Goal: Task Accomplishment & Management: Manage account settings

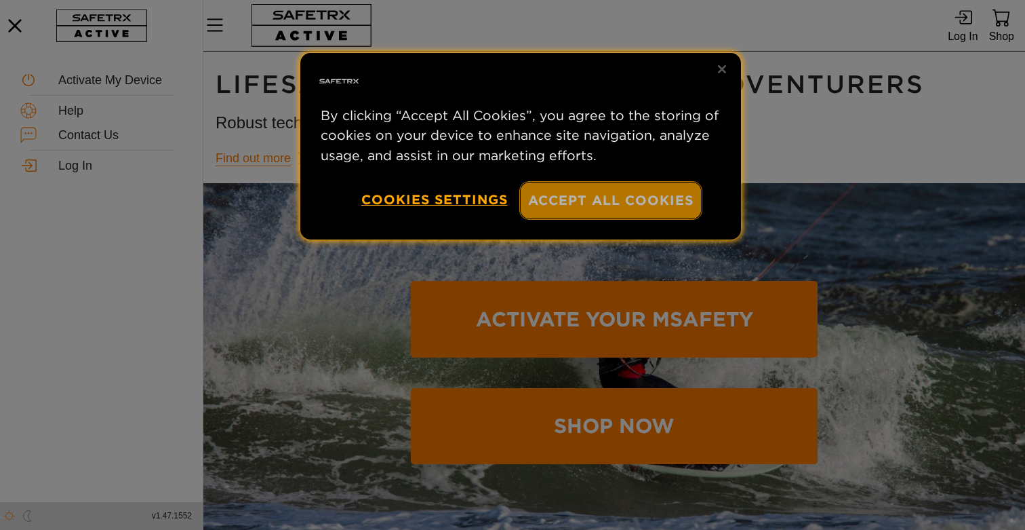
click at [627, 197] on button "Accept All Cookies" at bounding box center [611, 200] width 180 height 36
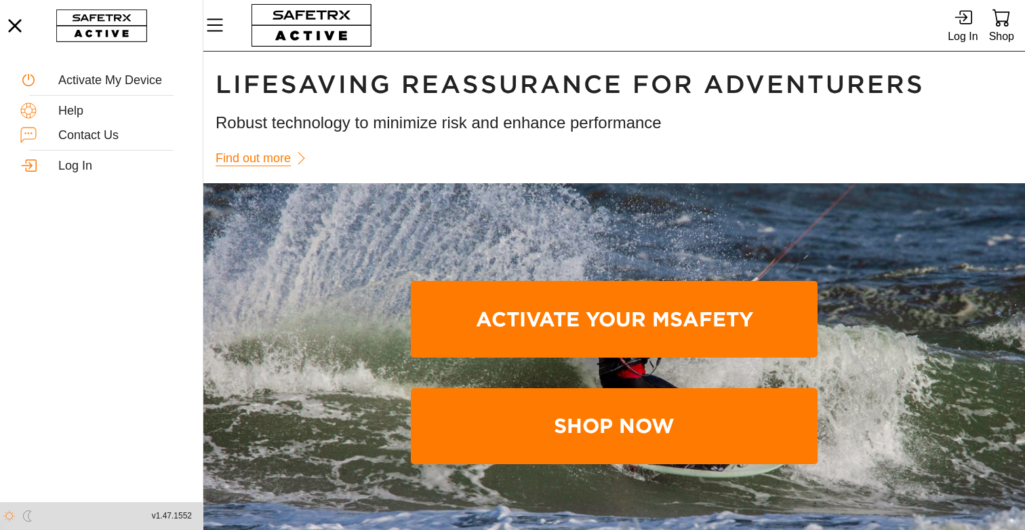
scroll to position [1, 0]
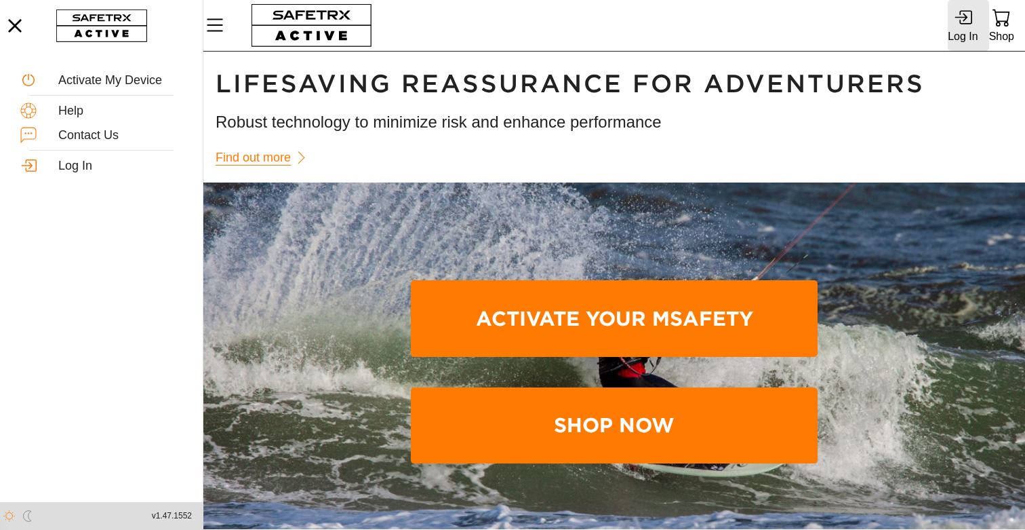
click at [963, 31] on div "Log In" at bounding box center [963, 36] width 30 height 18
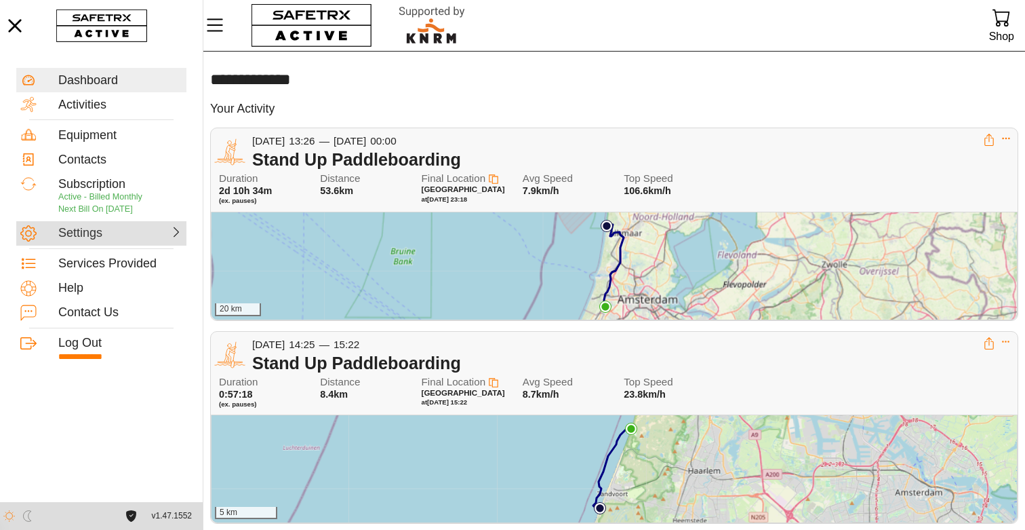
click at [128, 233] on div at bounding box center [153, 232] width 60 height 14
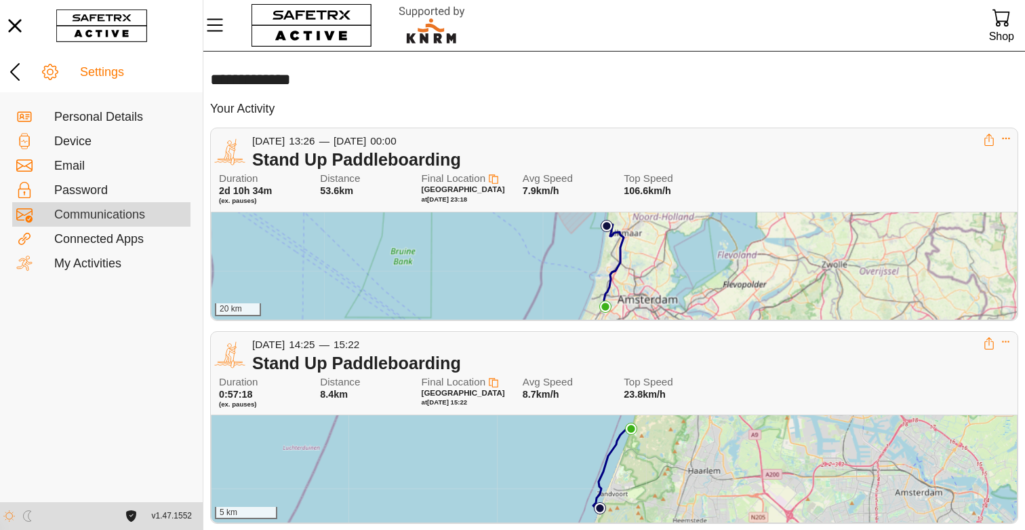
click at [110, 211] on div "Communications" at bounding box center [120, 215] width 132 height 15
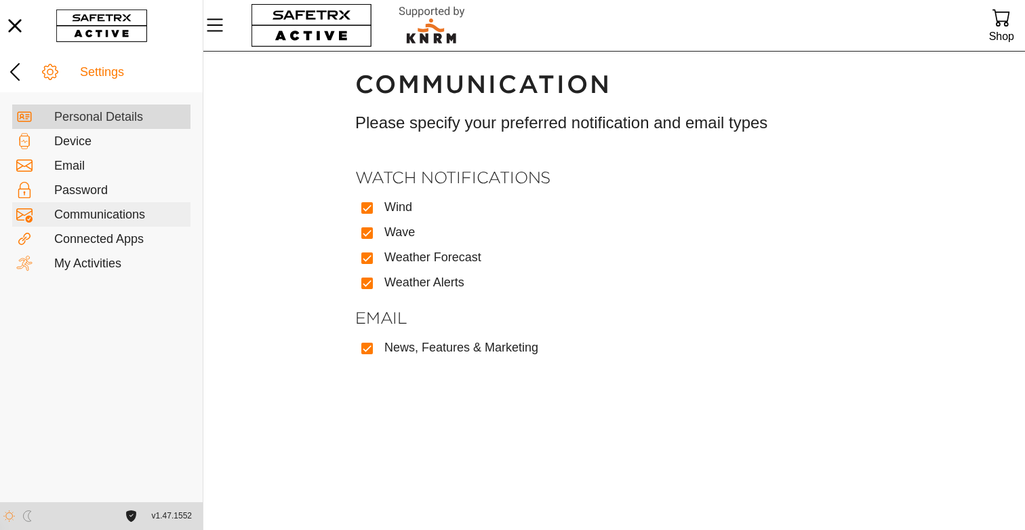
click at [81, 122] on div "Personal Details" at bounding box center [120, 117] width 132 height 15
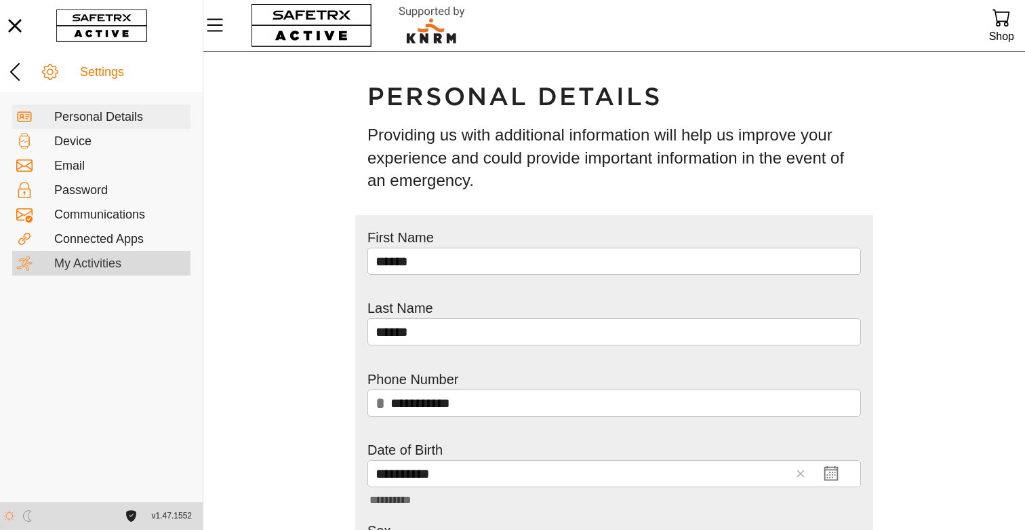
click at [71, 262] on div "My Activities" at bounding box center [120, 263] width 132 height 15
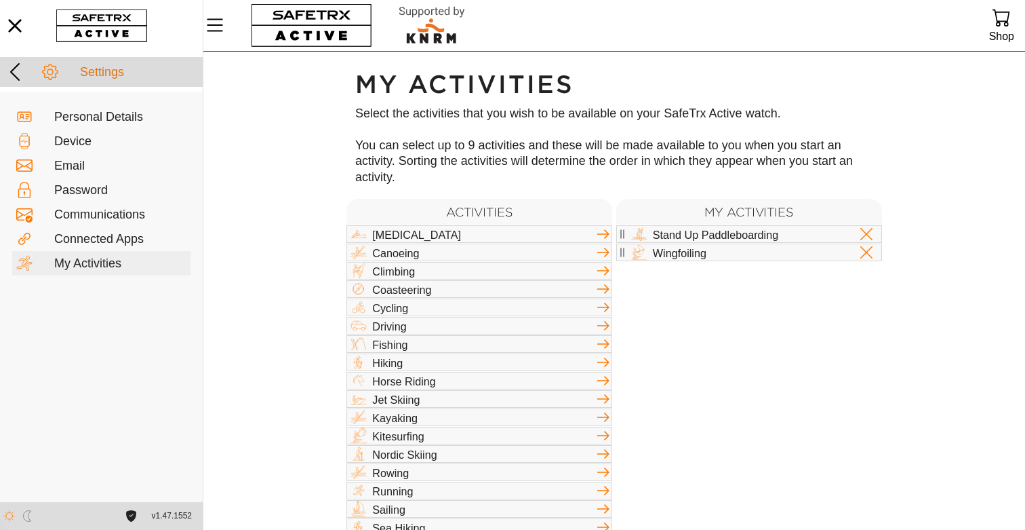
click at [16, 75] on icon at bounding box center [15, 72] width 22 height 22
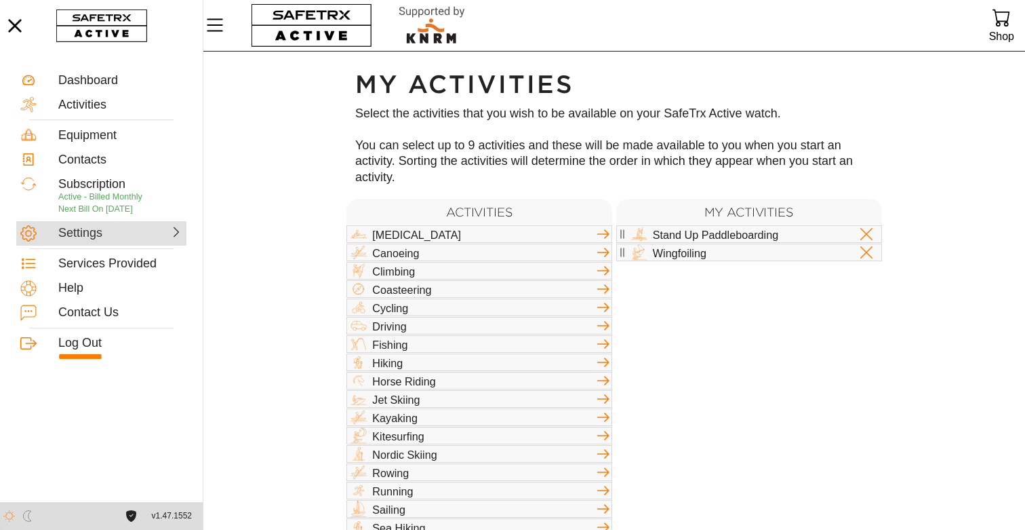
click at [116, 241] on div "Settings" at bounding box center [101, 233] width 170 height 24
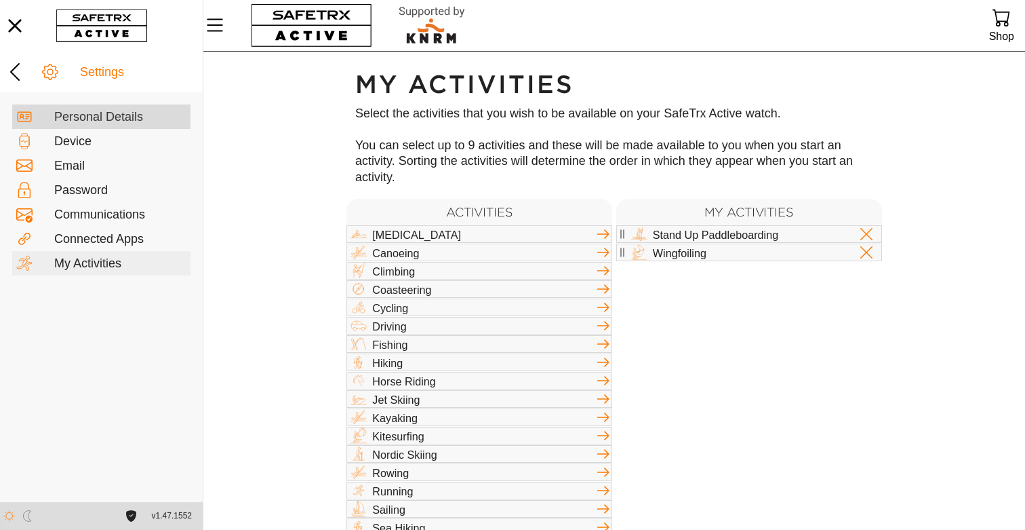
click at [94, 116] on div "Personal Details" at bounding box center [120, 117] width 132 height 15
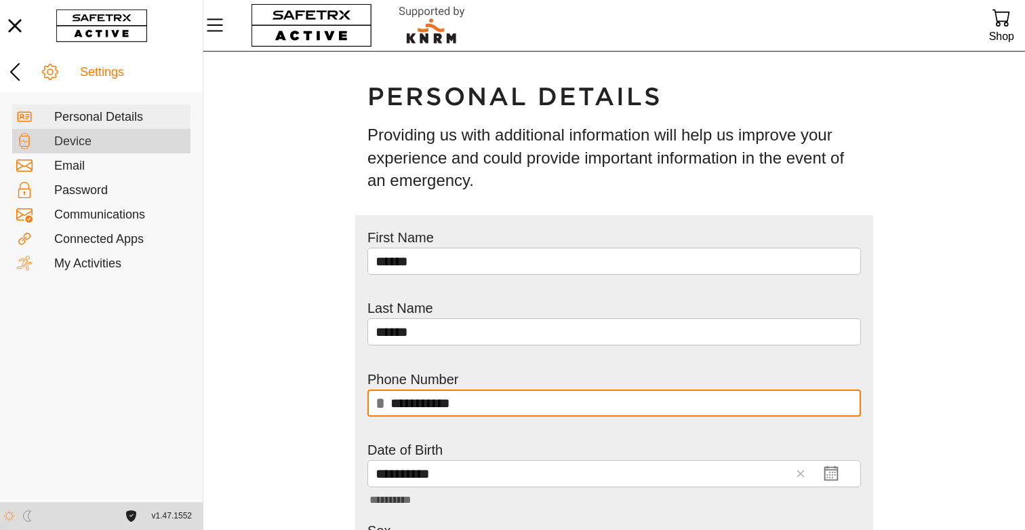
click at [87, 149] on div "Device" at bounding box center [101, 141] width 178 height 24
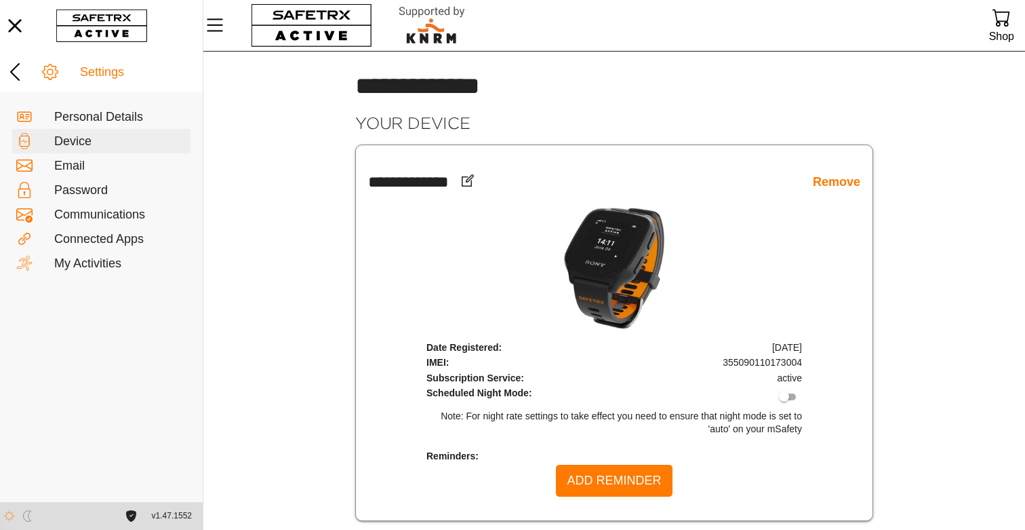
scroll to position [2, 0]
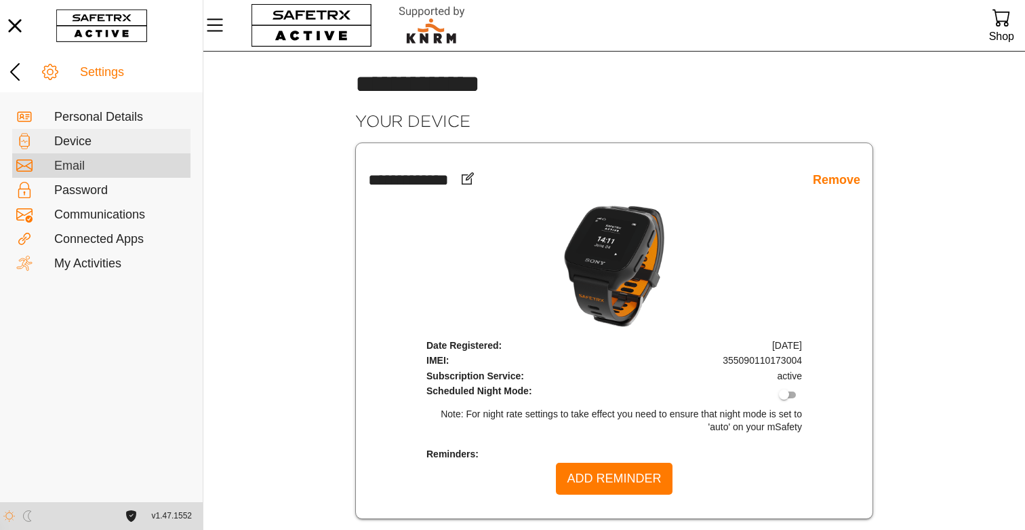
click at [88, 174] on div "Email" at bounding box center [101, 165] width 178 height 24
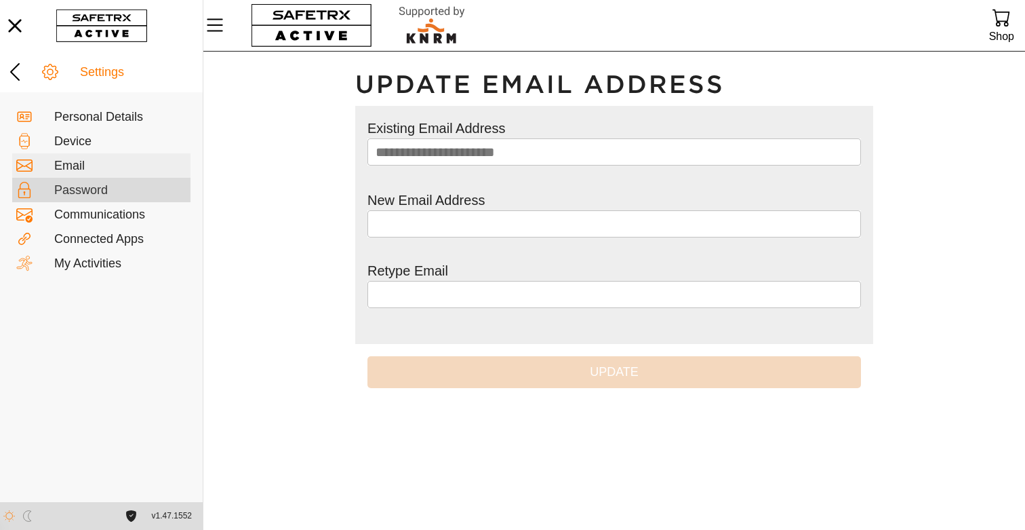
click at [77, 195] on div "Password" at bounding box center [120, 190] width 132 height 15
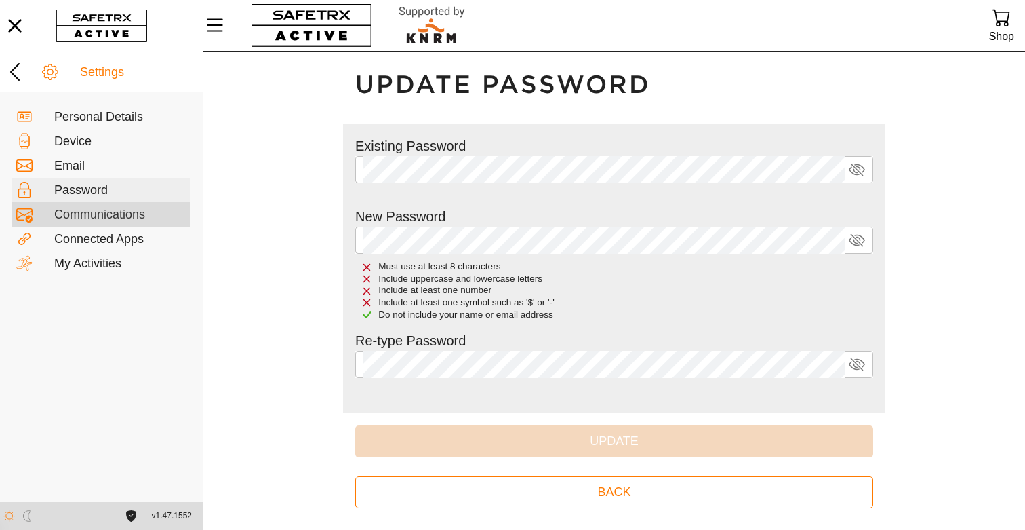
click at [84, 216] on div "Communications" at bounding box center [120, 215] width 132 height 15
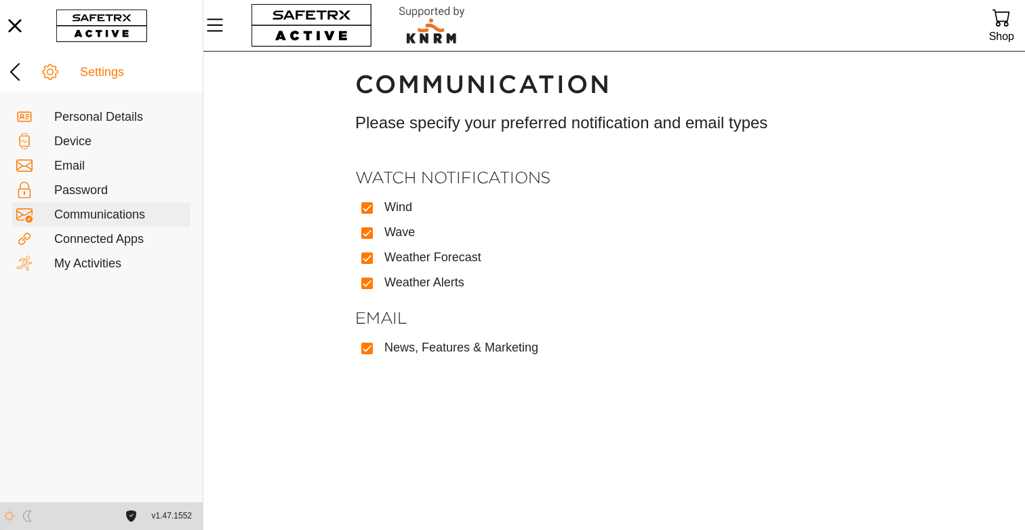
scroll to position [1, 0]
click at [103, 229] on div "Connected Apps" at bounding box center [101, 239] width 178 height 24
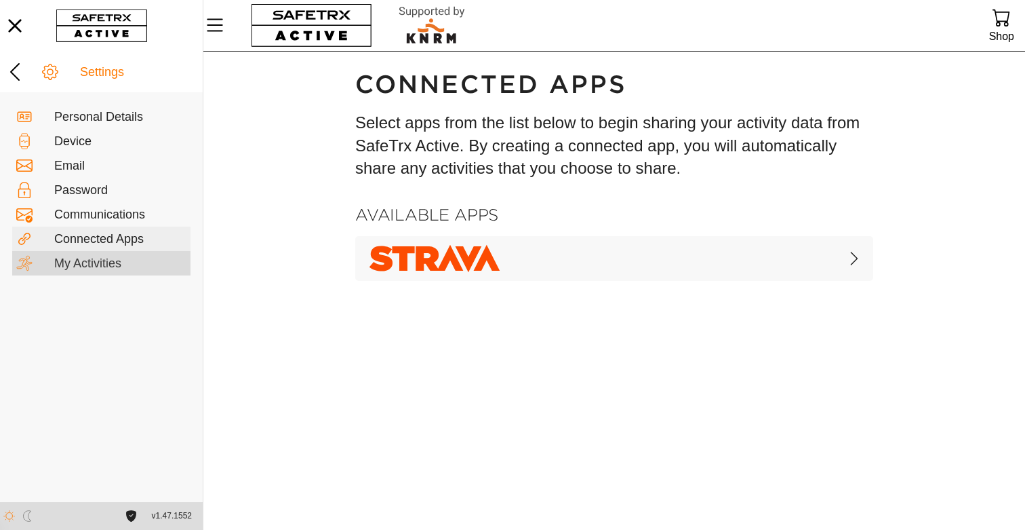
click at [96, 263] on div "My Activities" at bounding box center [120, 263] width 132 height 15
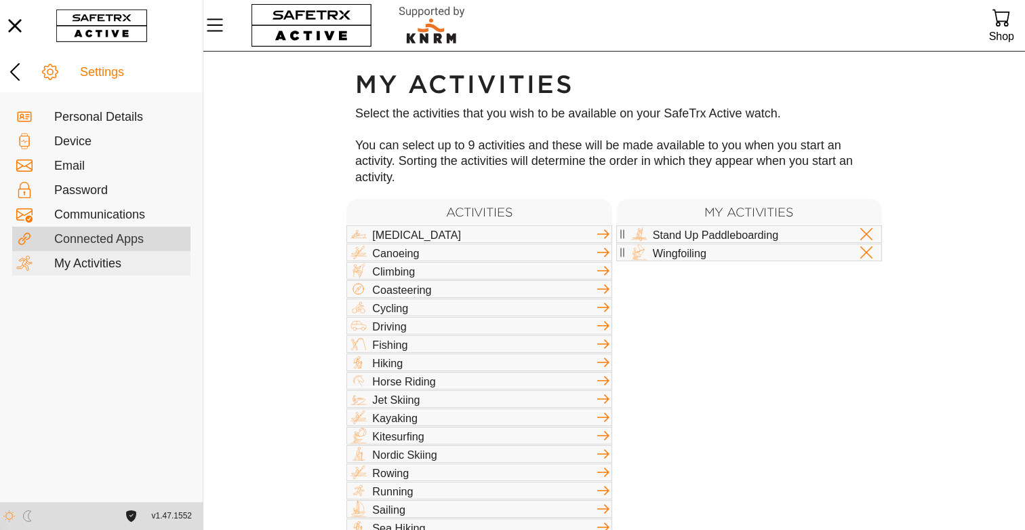
click at [122, 240] on div "Connected Apps" at bounding box center [120, 239] width 132 height 15
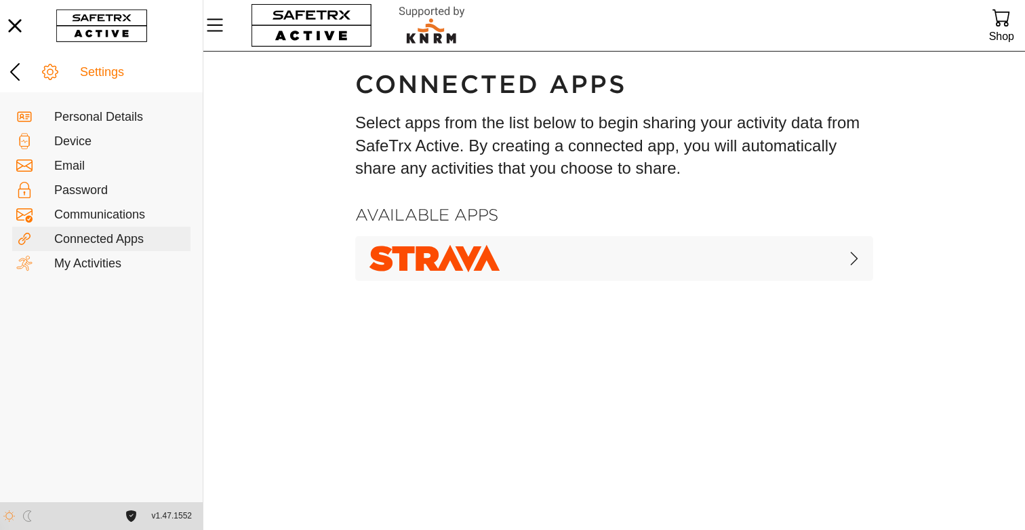
scroll to position [1, 0]
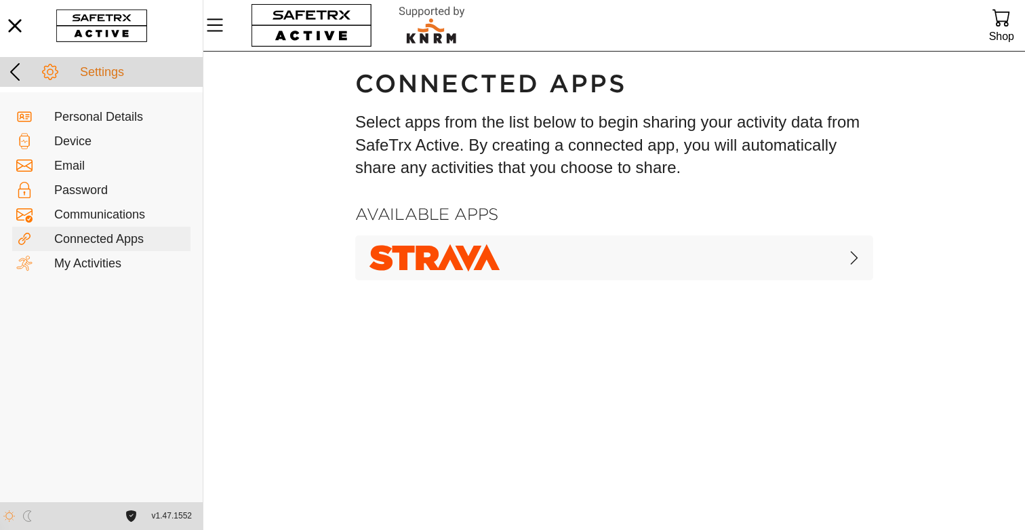
click at [24, 74] on icon at bounding box center [15, 72] width 22 height 22
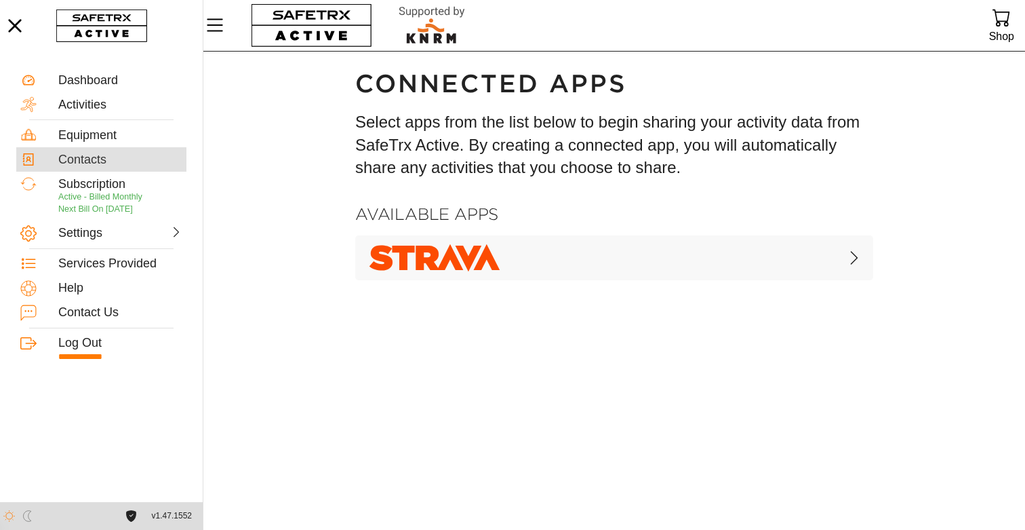
click at [89, 161] on div "Contacts" at bounding box center [120, 160] width 124 height 15
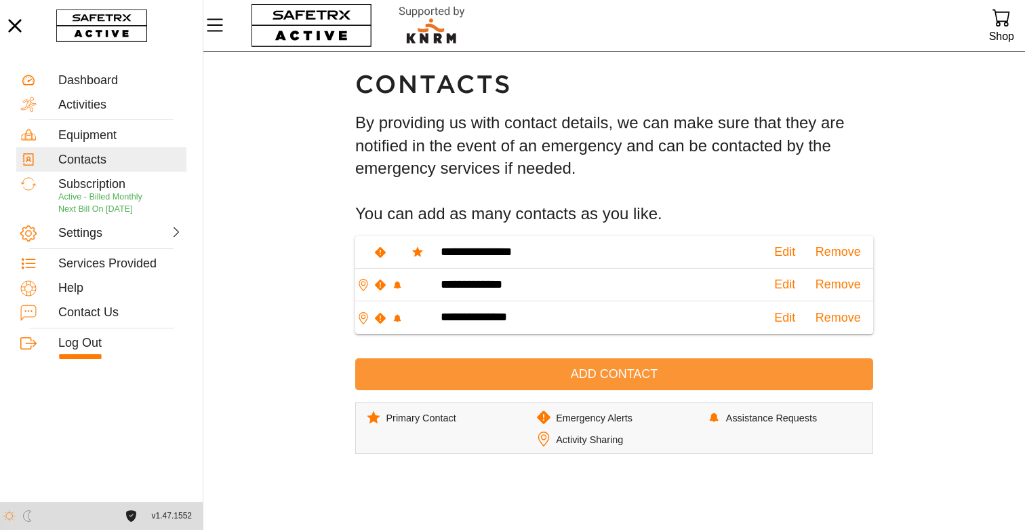
click at [543, 378] on span "Add Contact" at bounding box center [614, 373] width 496 height 21
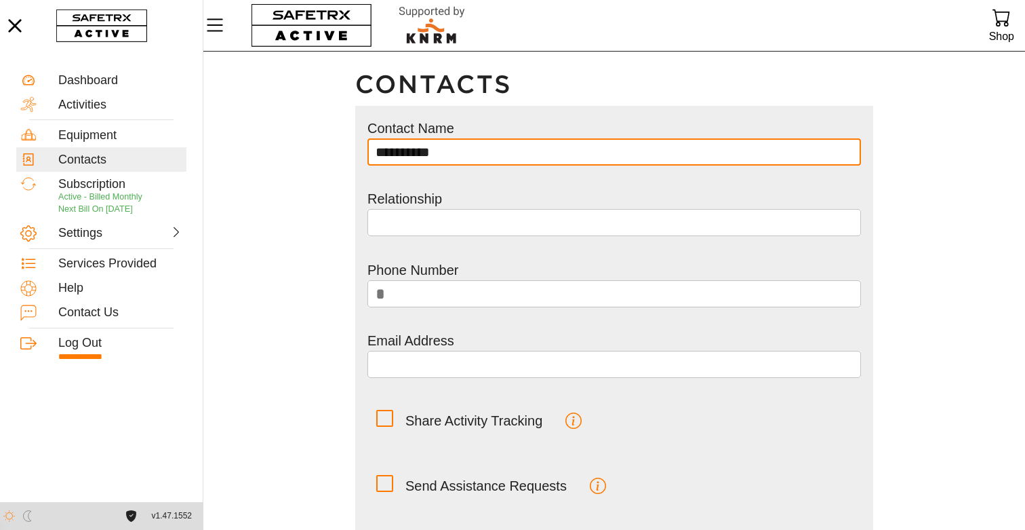
click at [401, 159] on input "**********" at bounding box center [614, 151] width 477 height 27
type input "**********"
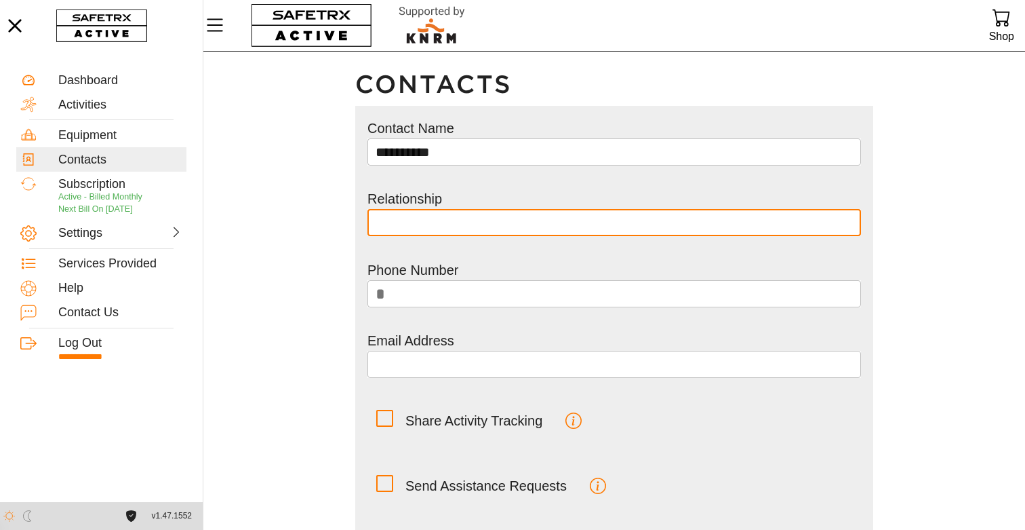
click at [418, 222] on input "text" at bounding box center [614, 222] width 477 height 27
type input "*"
type input "******"
click at [439, 304] on input "*" at bounding box center [622, 293] width 462 height 27
